Goal: Task Accomplishment & Management: Complete application form

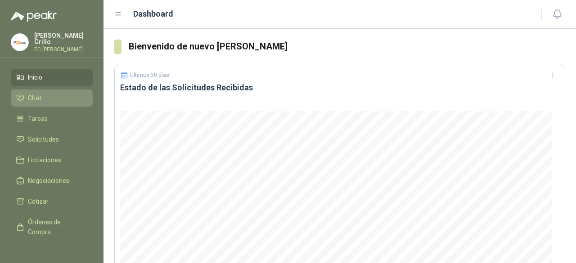
click at [44, 97] on li "Chat" at bounding box center [51, 98] width 71 height 10
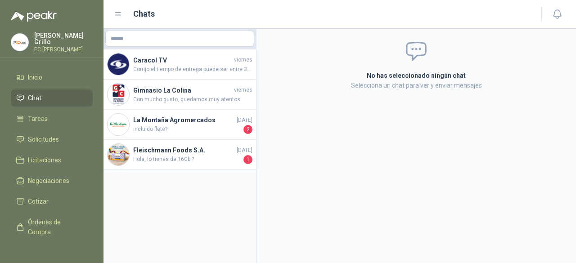
click at [46, 86] on ul "Inicio Chat Tareas Solicitudes Licitaciones Negociaciones Cotizar Órdenes de Co…" at bounding box center [51, 155] width 103 height 173
click at [45, 81] on link "Inicio" at bounding box center [52, 77] width 82 height 17
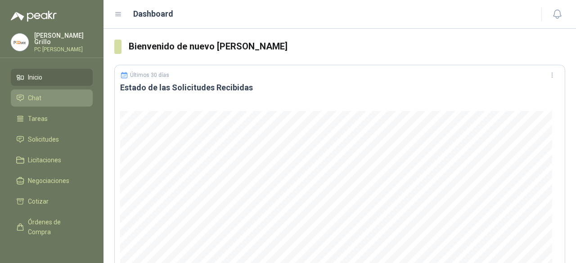
click at [45, 100] on li "Chat" at bounding box center [51, 98] width 71 height 10
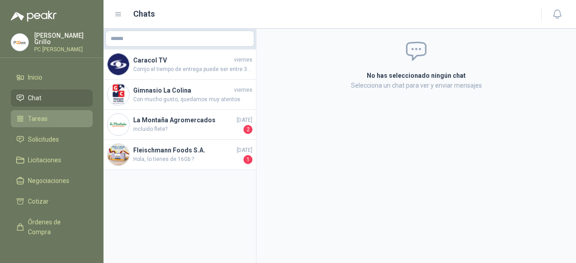
click at [68, 122] on link "Tareas" at bounding box center [52, 118] width 82 height 17
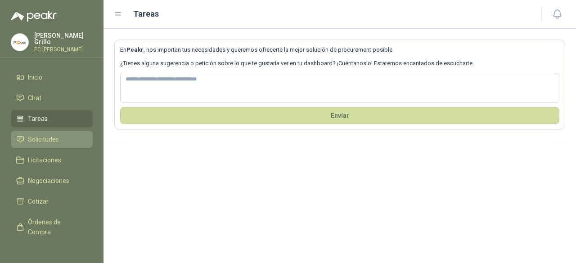
click at [69, 135] on li "Solicitudes" at bounding box center [51, 139] width 71 height 10
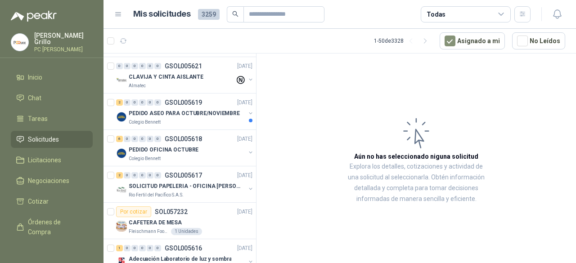
scroll to position [496, 0]
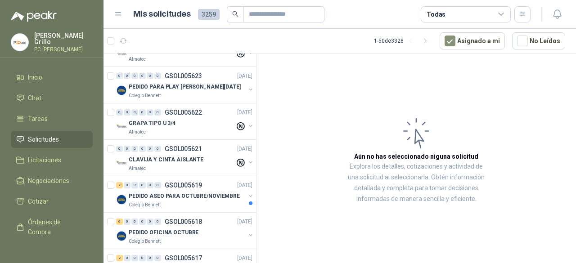
click at [463, 20] on div "Todas" at bounding box center [465, 14] width 90 height 16
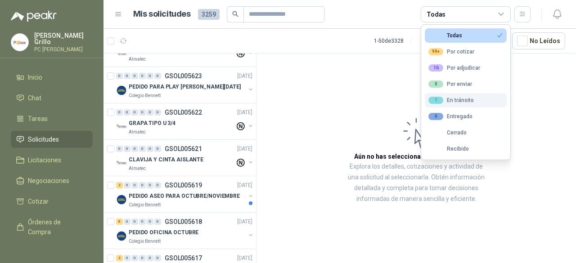
click at [467, 100] on div "1 En tránsito" at bounding box center [450, 100] width 45 height 7
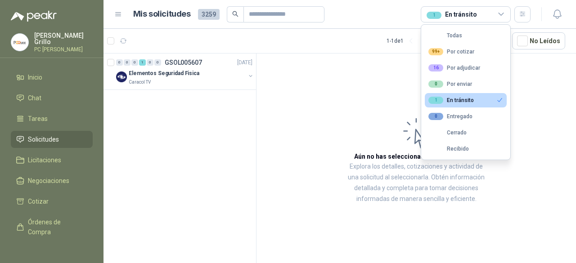
scroll to position [0, 0]
click at [48, 77] on li "Inicio" at bounding box center [51, 77] width 71 height 10
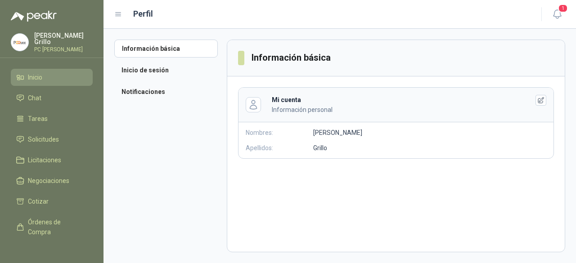
click at [45, 82] on link "Inicio" at bounding box center [52, 77] width 82 height 17
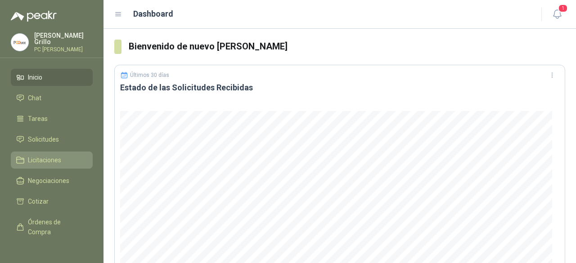
click at [49, 150] on ul "Inicio Chat Tareas Solicitudes Licitaciones Negociaciones Cotizar Órdenes de Co…" at bounding box center [51, 155] width 103 height 173
click at [48, 158] on span "Licitaciones" at bounding box center [44, 160] width 33 height 10
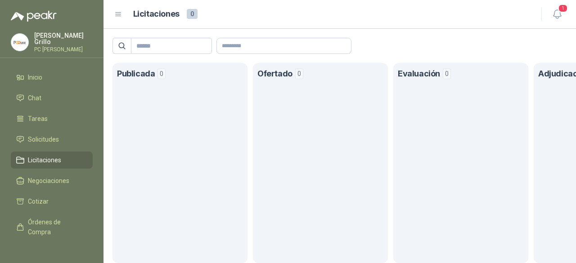
click at [45, 169] on ul "Inicio Chat Tareas Solicitudes Licitaciones Negociaciones Cotizar Órdenes de Co…" at bounding box center [51, 155] width 103 height 173
click at [46, 179] on span "Negociaciones" at bounding box center [48, 181] width 41 height 10
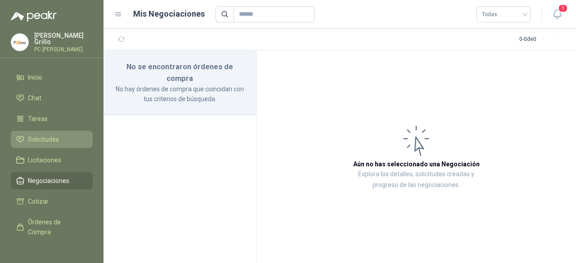
click at [43, 140] on span "Solicitudes" at bounding box center [43, 139] width 31 height 10
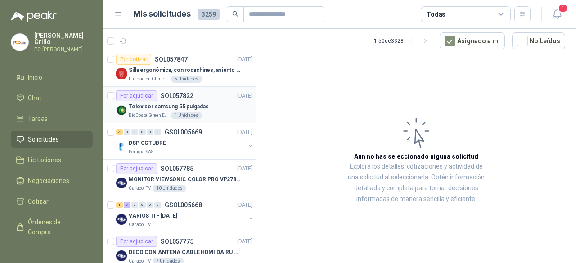
scroll to position [135, 0]
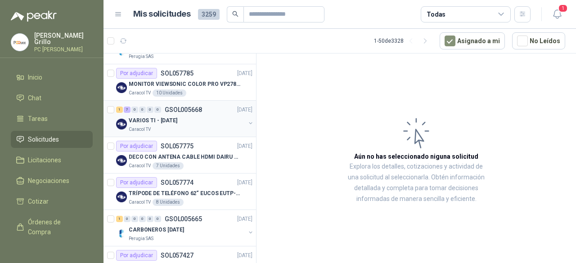
click at [147, 123] on p "VARIOS TI - [DATE]" at bounding box center [153, 120] width 49 height 9
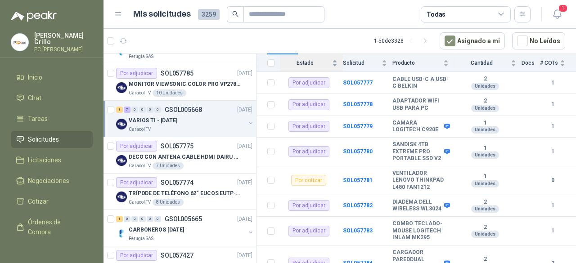
scroll to position [128, 0]
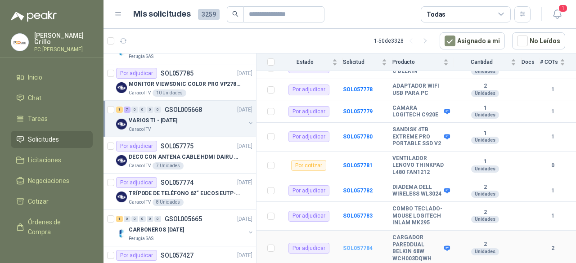
click at [366, 248] on b "SOL057784" at bounding box center [358, 248] width 30 height 6
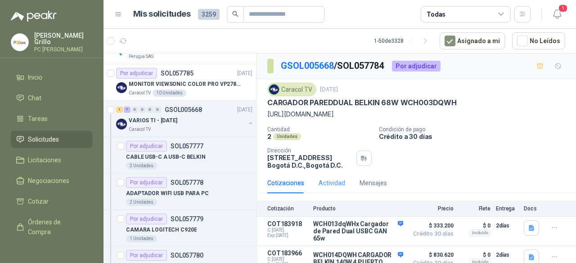
scroll to position [37, 0]
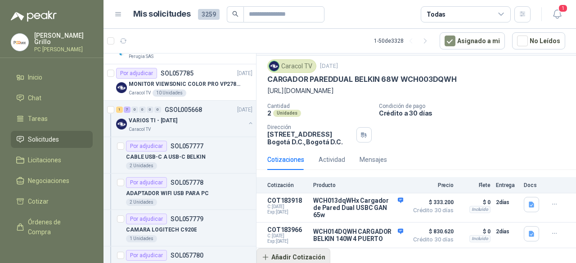
click at [308, 253] on button "Añadir Cotización" at bounding box center [293, 257] width 74 height 18
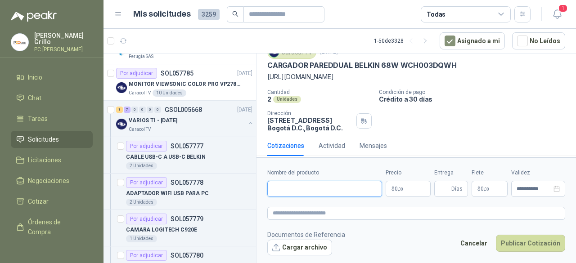
click at [295, 192] on input "Nombre del producto" at bounding box center [324, 189] width 115 height 16
paste input "**********"
type input "**********"
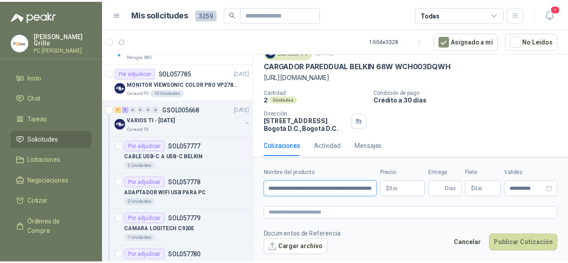
scroll to position [0, 0]
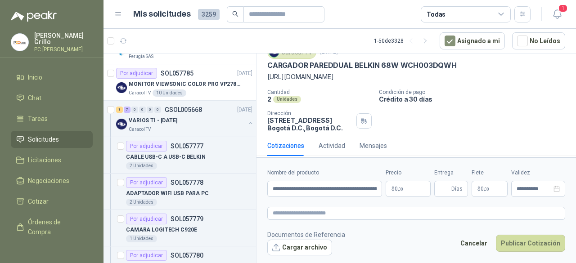
click at [419, 185] on p "$ 0 ,00" at bounding box center [407, 189] width 45 height 16
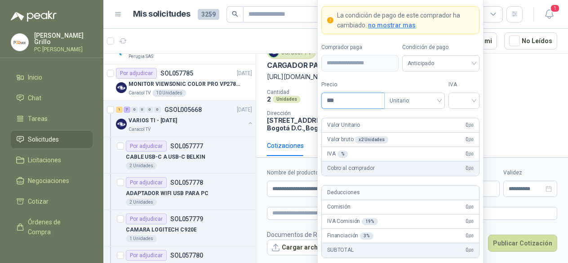
click at [345, 100] on input "***" at bounding box center [353, 100] width 63 height 15
click at [240, 52] on article "1 - 50 de 3328 Asignado a mi No Leídos" at bounding box center [335, 41] width 465 height 24
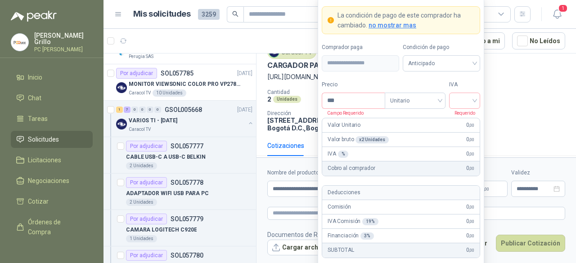
click at [398, 188] on body "Juan Grillo PC QUICK Inicio Chat Tareas Solicitudes Licitaciones Negociaciones …" at bounding box center [288, 131] width 576 height 263
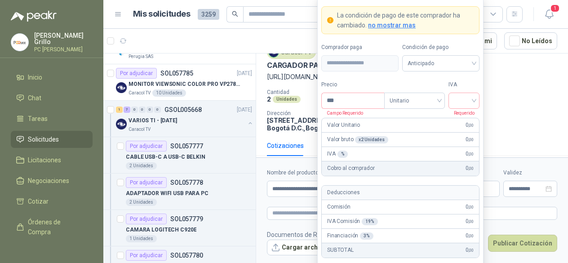
click at [343, 115] on p "Campo Requerido" at bounding box center [343, 113] width 42 height 8
click at [342, 101] on input "***" at bounding box center [353, 100] width 63 height 15
click at [458, 59] on span "Anticipado" at bounding box center [441, 63] width 67 height 13
type input "*********"
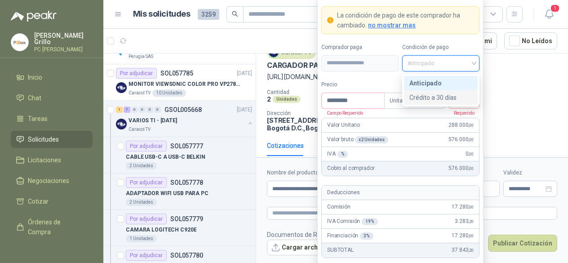
click at [435, 95] on div "Crédito a 30 días" at bounding box center [441, 98] width 63 height 10
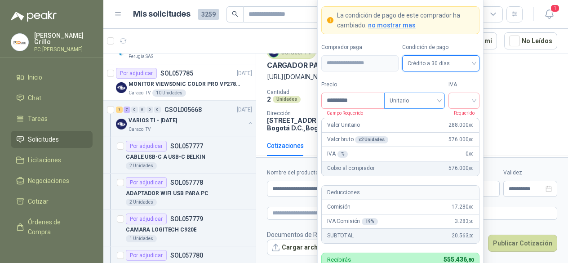
click at [425, 101] on span "Unitario" at bounding box center [415, 100] width 50 height 13
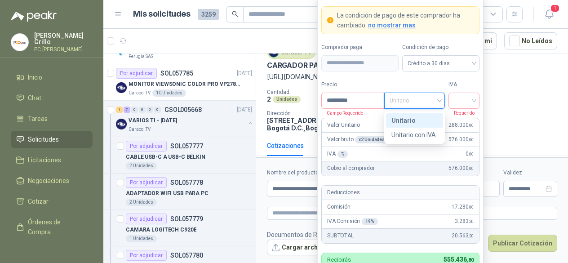
click at [425, 101] on span "Unitario" at bounding box center [415, 100] width 50 height 13
click at [461, 99] on input "search" at bounding box center [464, 99] width 20 height 13
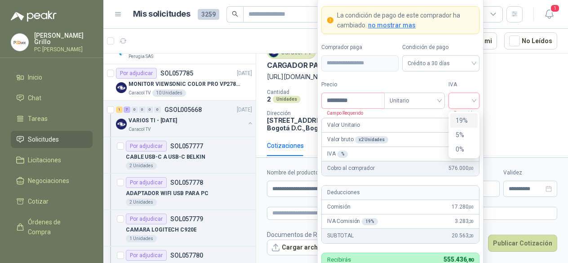
click at [464, 122] on div "19%" at bounding box center [464, 121] width 17 height 10
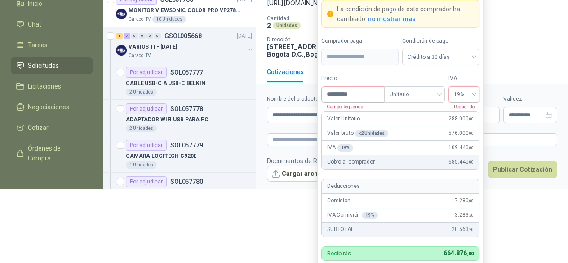
scroll to position [76, 0]
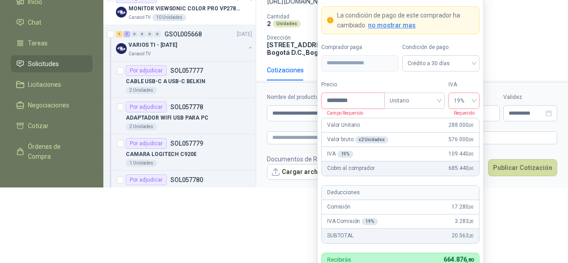
click at [365, 98] on input "*********" at bounding box center [353, 100] width 63 height 15
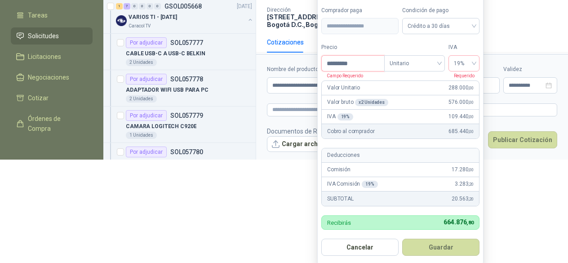
scroll to position [104, 0]
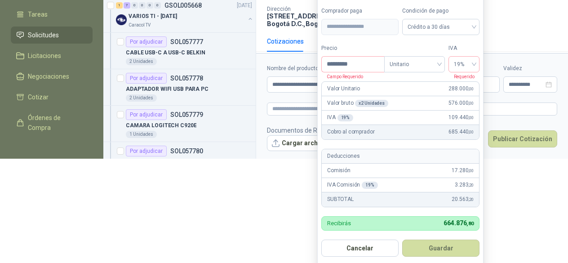
click at [434, 238] on form "**********" at bounding box center [401, 113] width 166 height 306
click at [435, 244] on button "Guardar" at bounding box center [441, 248] width 77 height 17
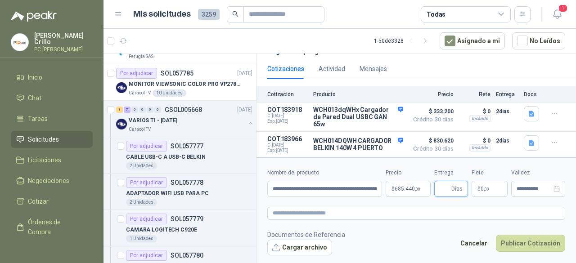
scroll to position [128, 0]
click at [441, 192] on input "Entrega" at bounding box center [444, 188] width 10 height 15
type input "*"
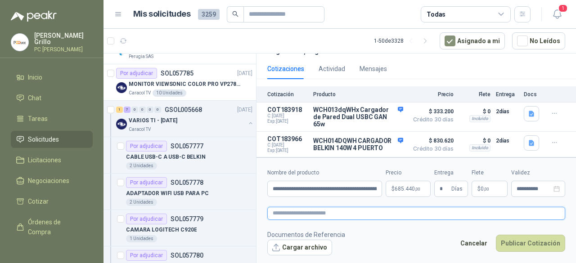
click at [325, 215] on textarea at bounding box center [416, 213] width 298 height 13
click at [305, 210] on textarea at bounding box center [416, 213] width 298 height 13
paste textarea "**********"
type textarea "**********"
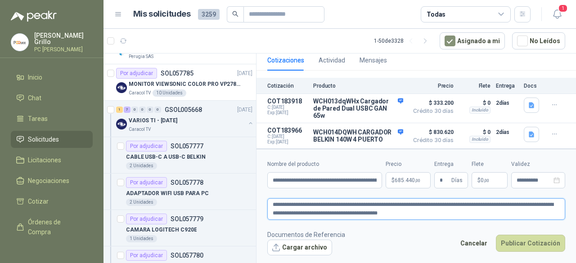
type textarea "**********"
click at [297, 243] on button "Cargar archivo" at bounding box center [299, 248] width 65 height 16
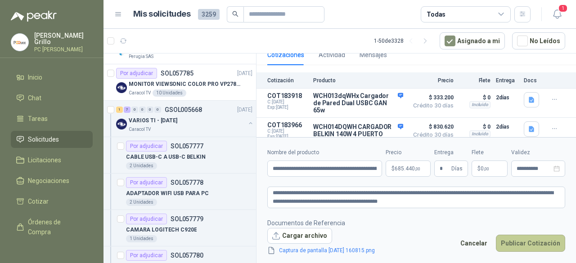
click at [520, 242] on button "Publicar Cotización" at bounding box center [530, 243] width 69 height 17
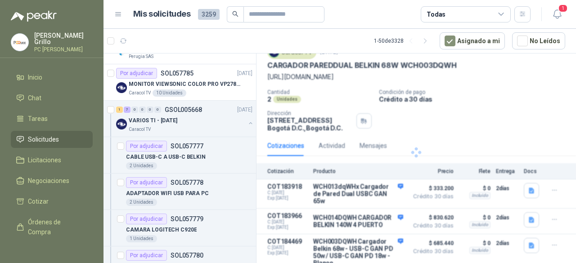
scroll to position [75, 0]
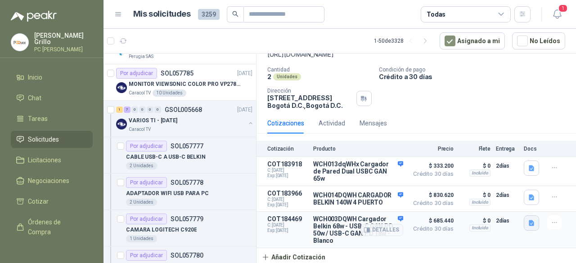
click at [528, 224] on icon "button" at bounding box center [532, 223] width 8 height 8
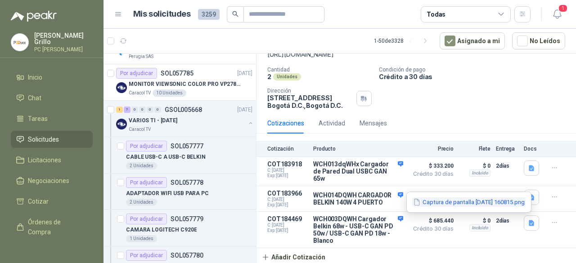
click at [492, 206] on button "Captura de pantalla 2025-09-27 160815.png" at bounding box center [468, 201] width 113 height 9
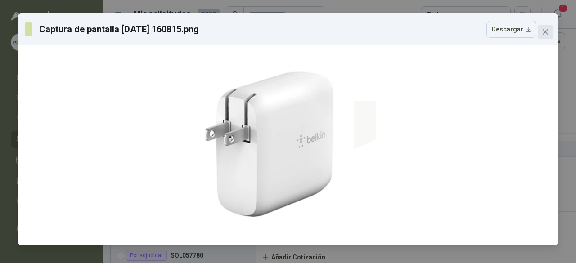
click at [541, 31] on span "Close" at bounding box center [545, 31] width 14 height 7
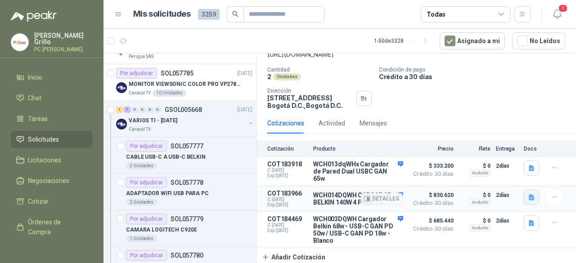
click at [528, 195] on icon "button" at bounding box center [530, 198] width 5 height 6
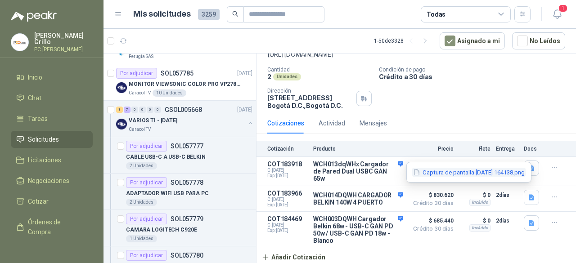
click at [505, 175] on button "Captura de pantalla 2025-09-26 164138.png" at bounding box center [468, 172] width 113 height 9
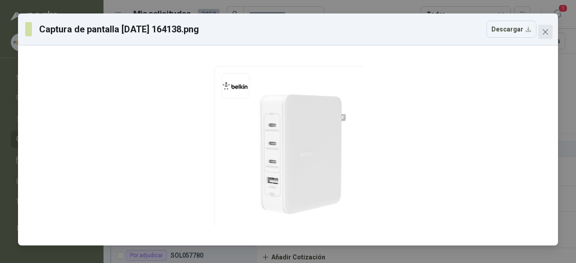
click at [541, 34] on span "Close" at bounding box center [545, 31] width 14 height 7
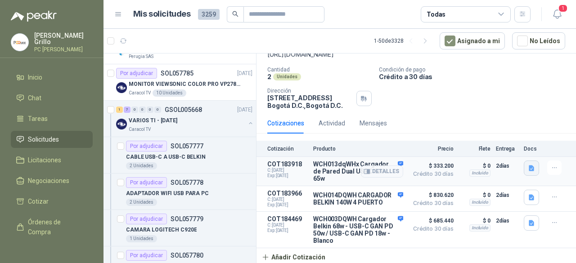
click at [528, 165] on icon "button" at bounding box center [530, 168] width 5 height 6
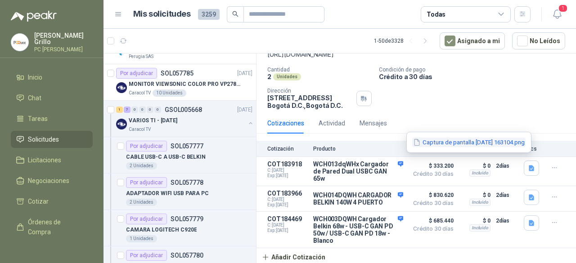
click at [505, 143] on button "Captura de pantalla 2025-09-26 163104.png" at bounding box center [468, 142] width 113 height 9
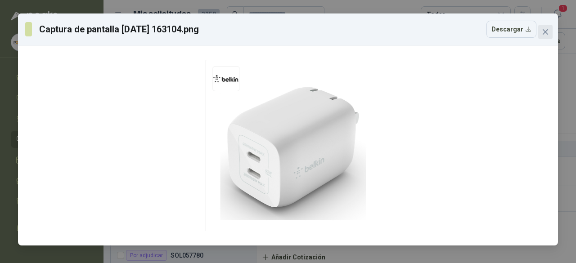
click at [543, 31] on icon "close" at bounding box center [544, 31] width 7 height 7
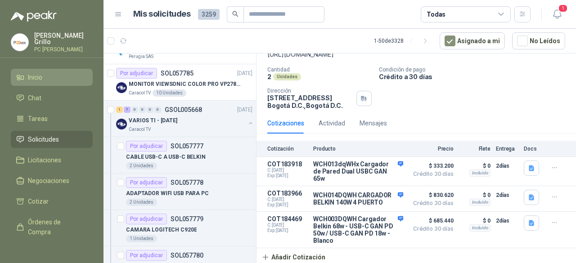
click at [46, 76] on li "Inicio" at bounding box center [51, 77] width 71 height 10
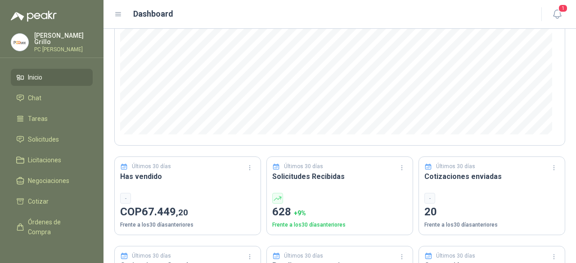
scroll to position [270, 0]
